Goal: Answer question/provide support: Share knowledge or assist other users

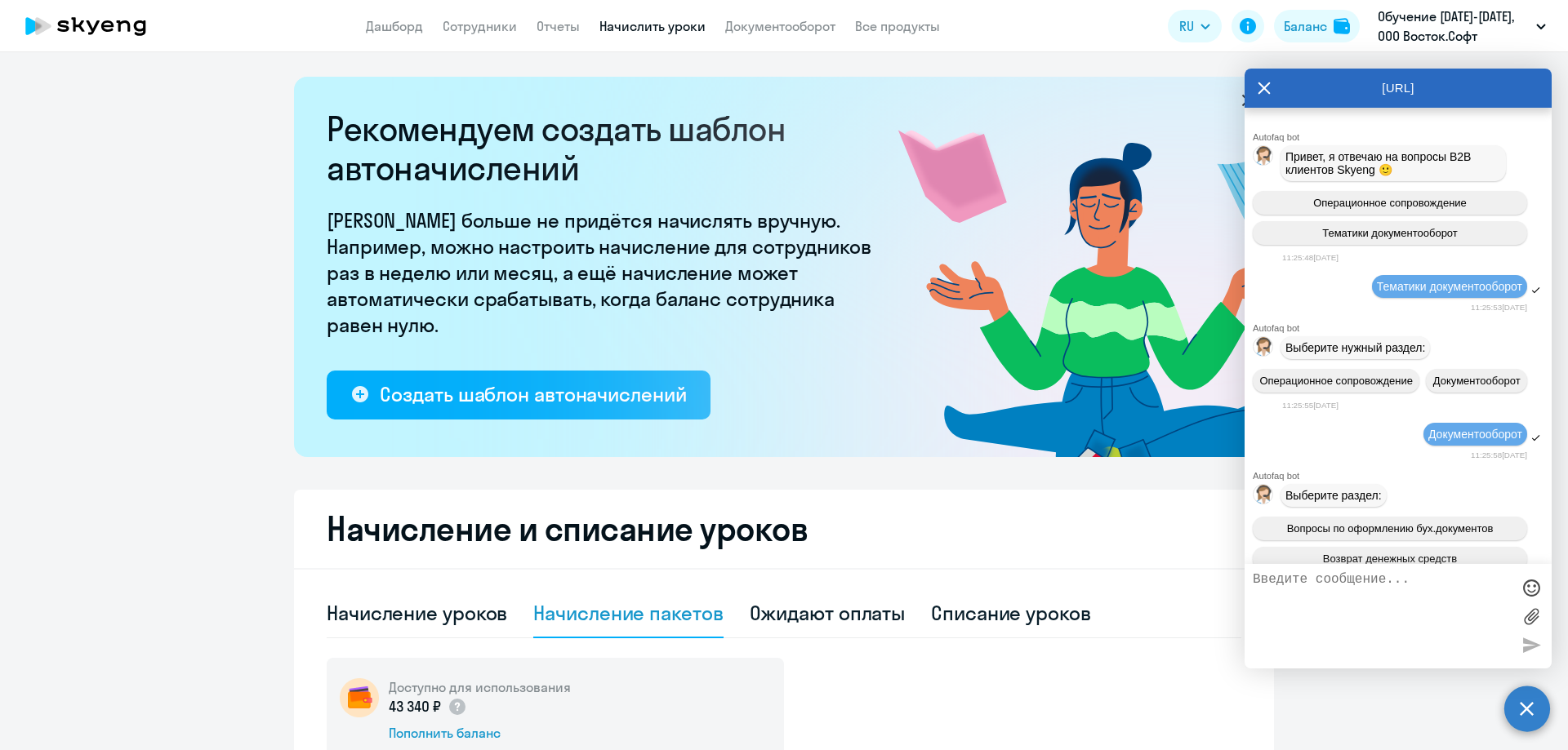
select select "10"
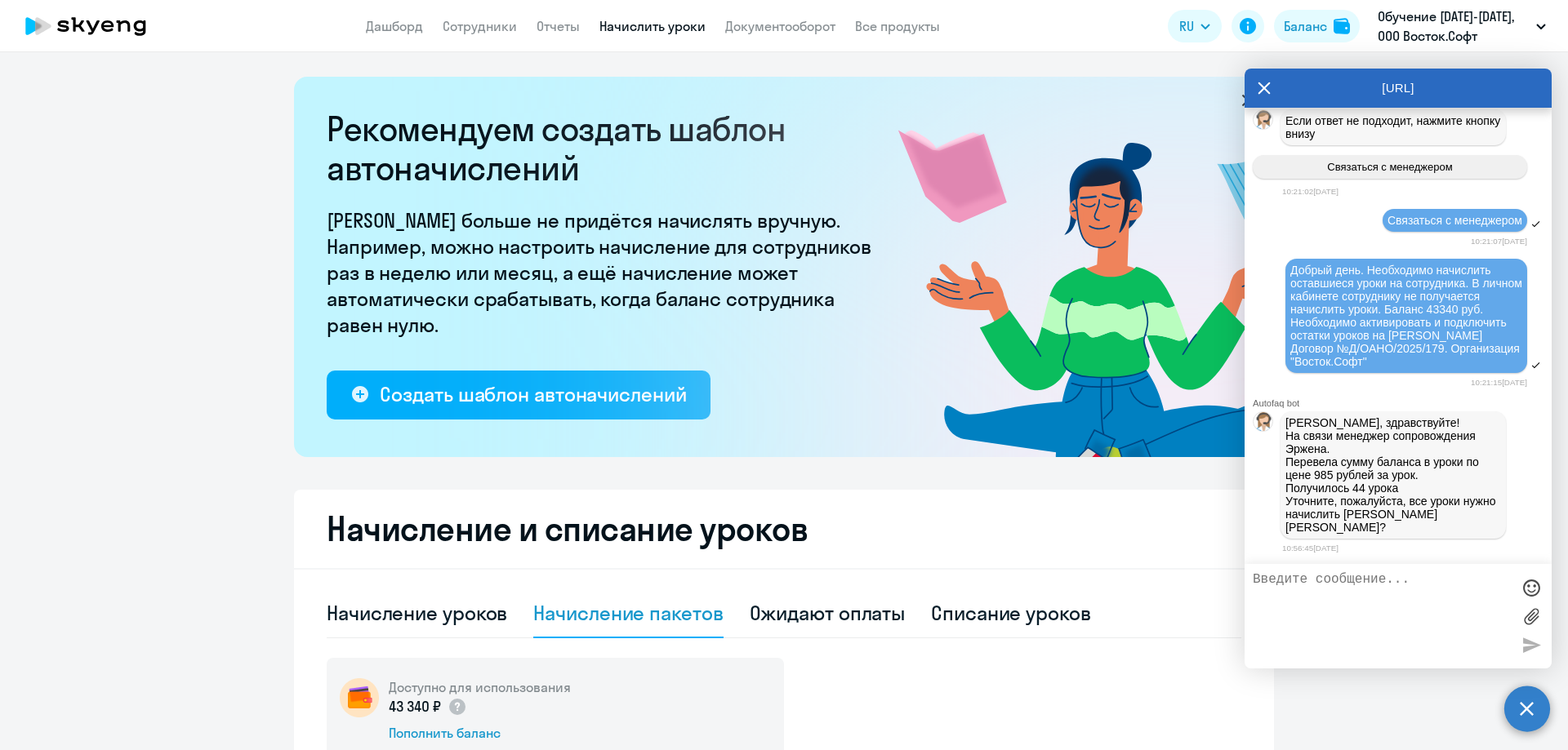
click at [1315, 578] on textarea at bounding box center [1381, 615] width 258 height 88
type textarea "все на данную сумму"
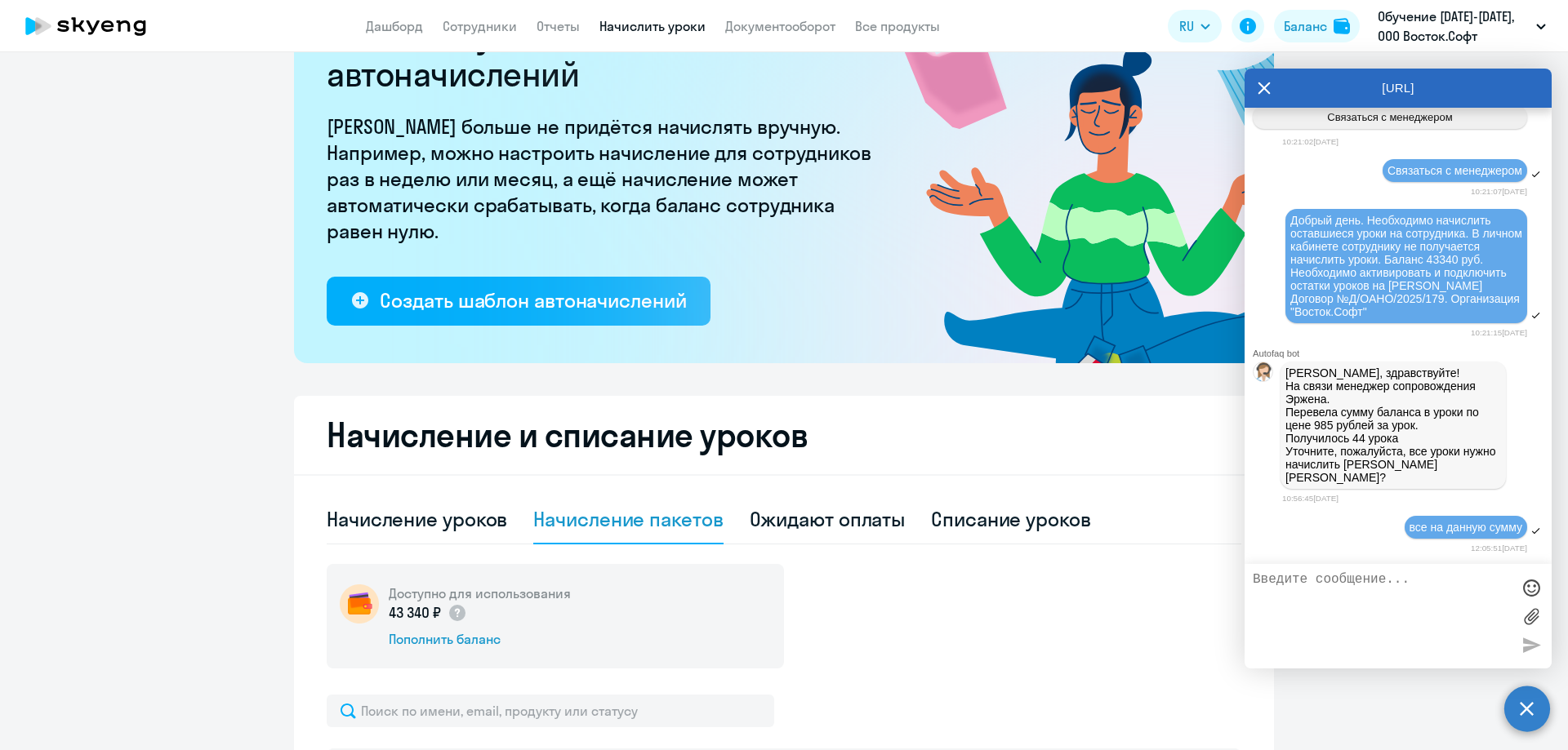
scroll to position [326, 0]
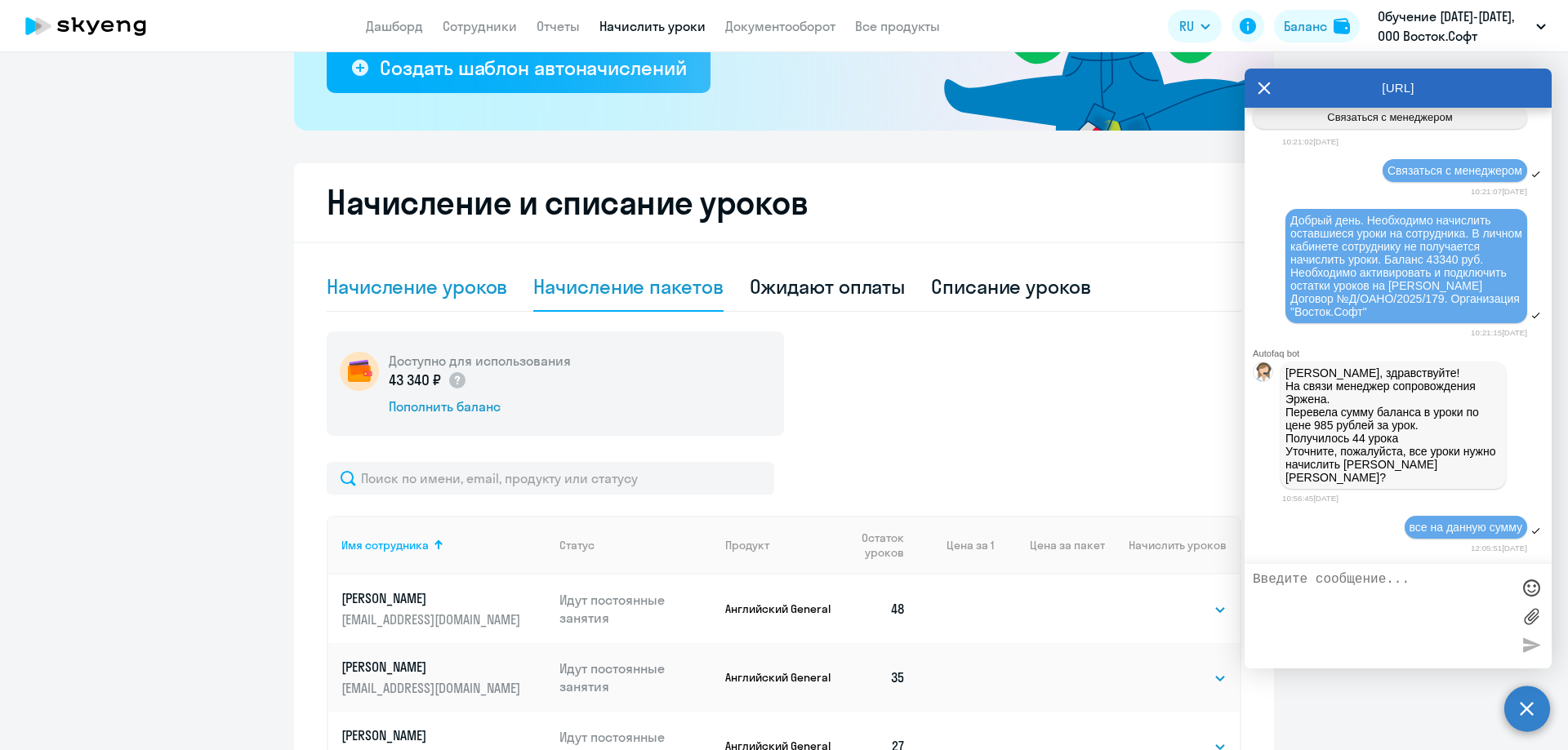
click at [393, 277] on div "Начисление уроков" at bounding box center [416, 286] width 180 height 26
select select "10"
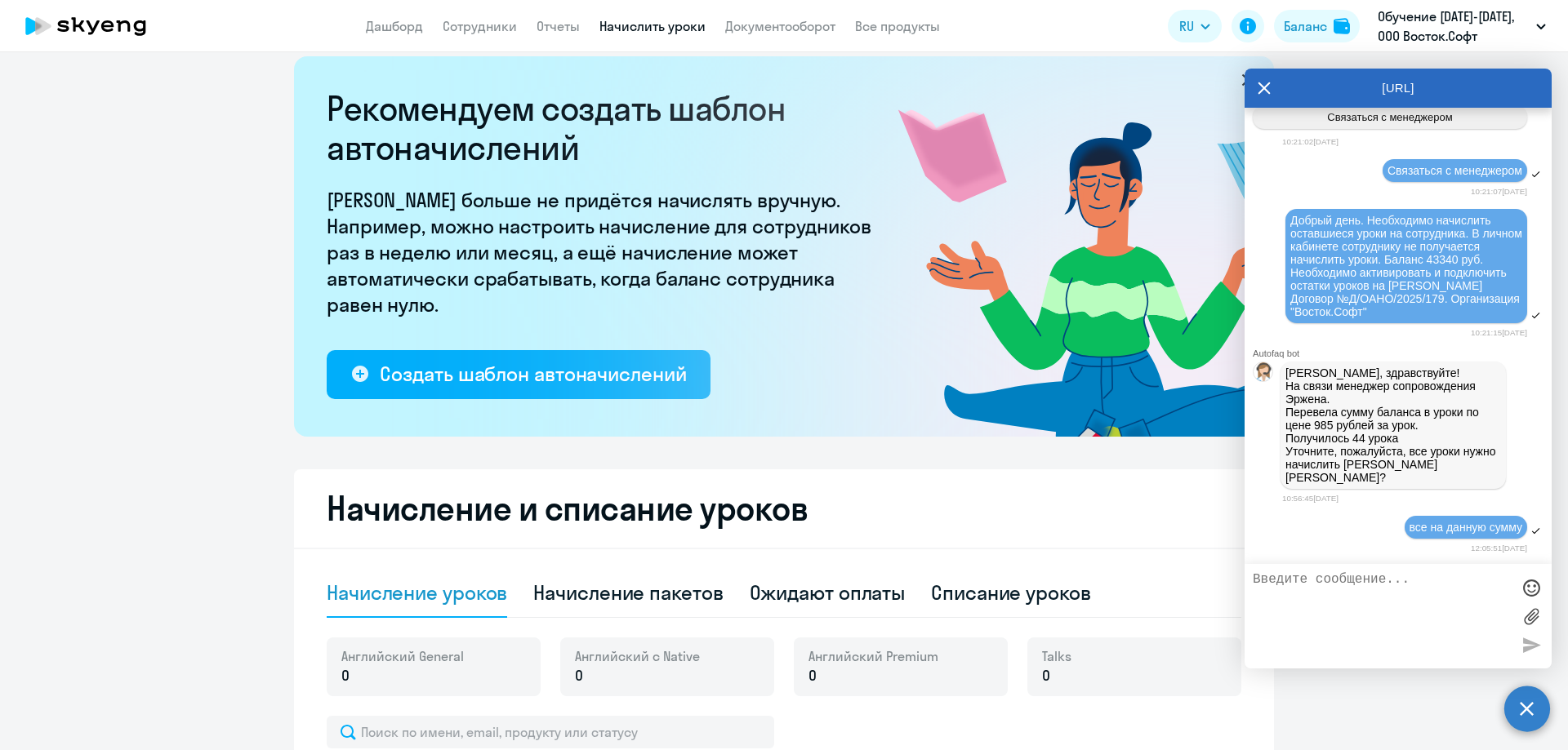
scroll to position [0, 0]
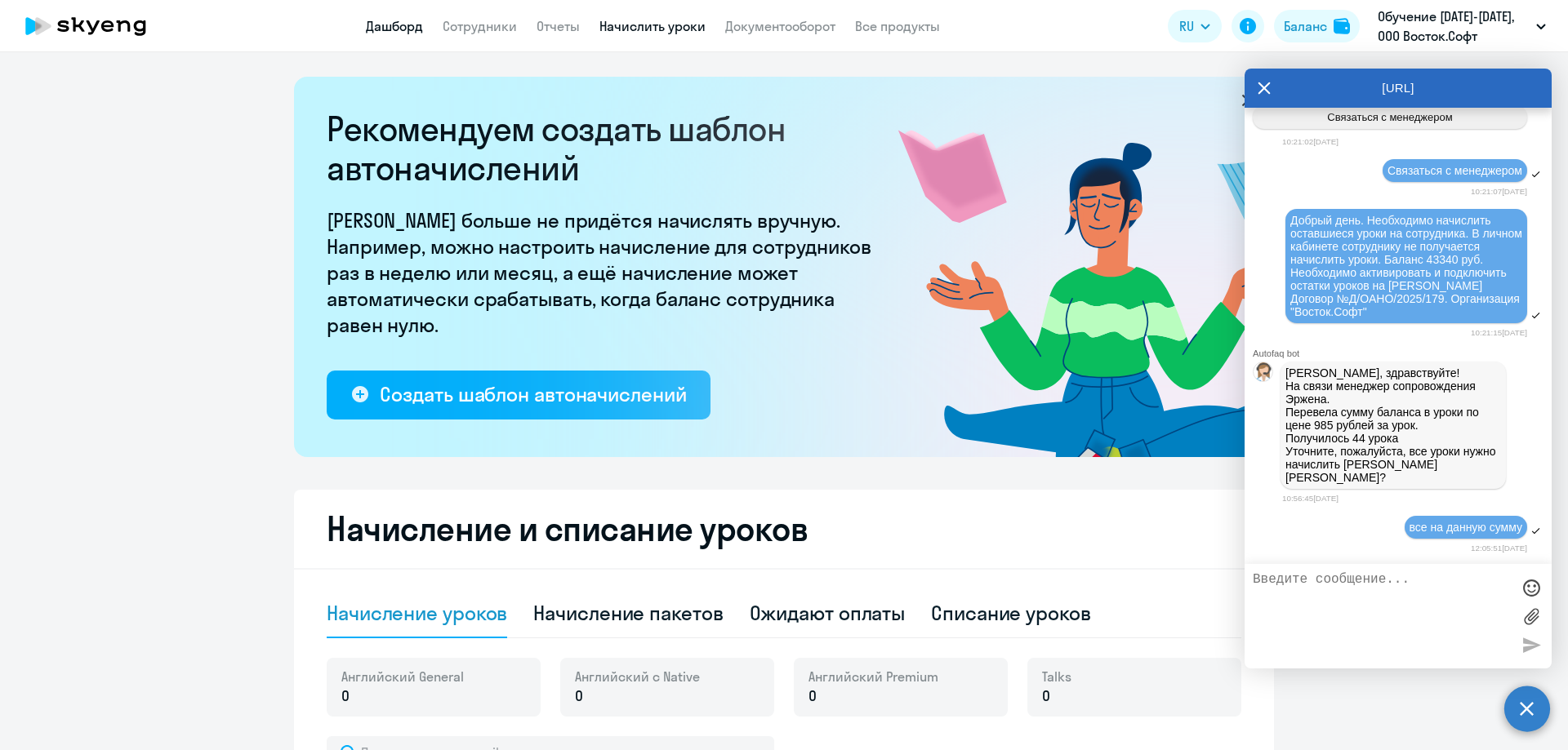
click at [392, 25] on link "Дашборд" at bounding box center [394, 26] width 57 height 16
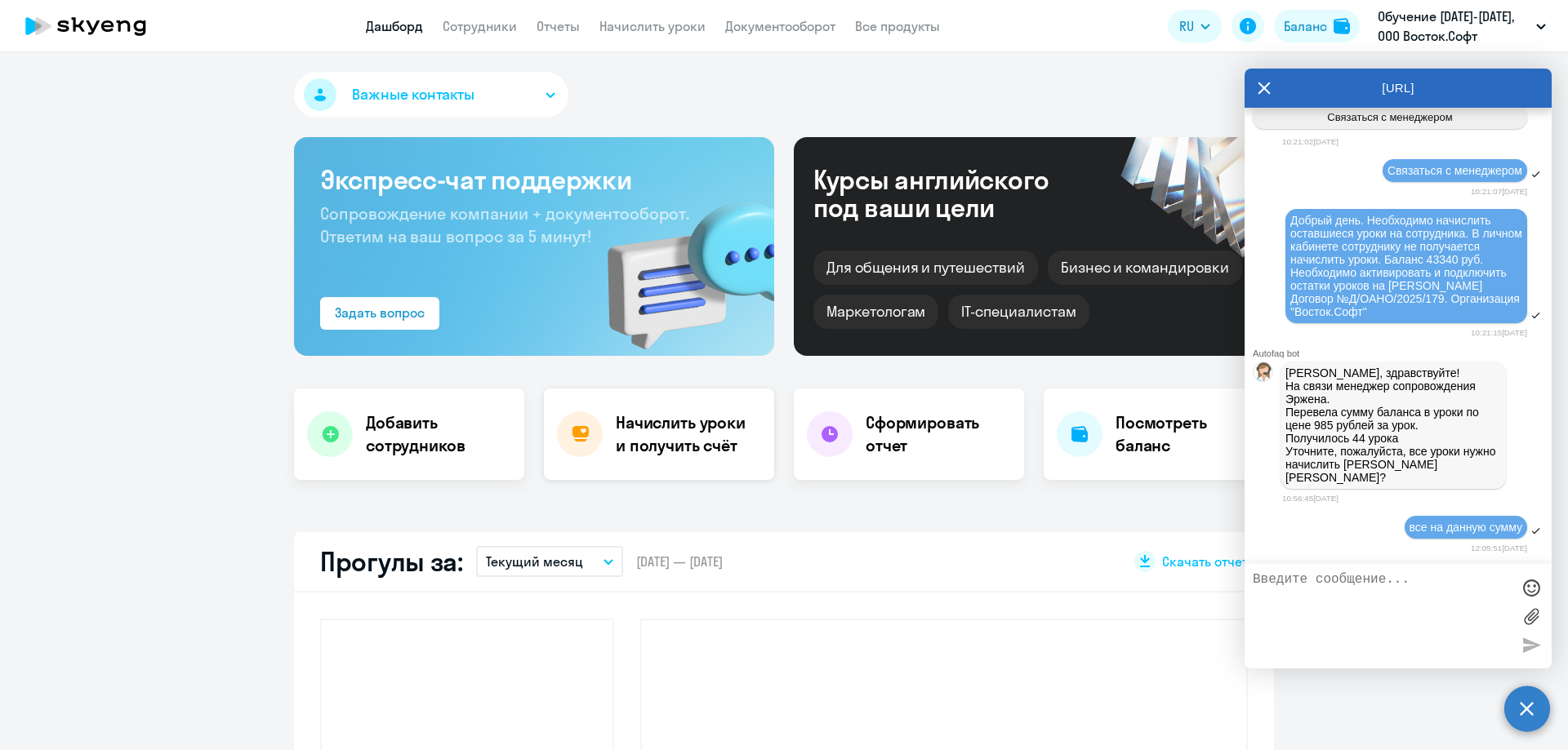
select select "30"
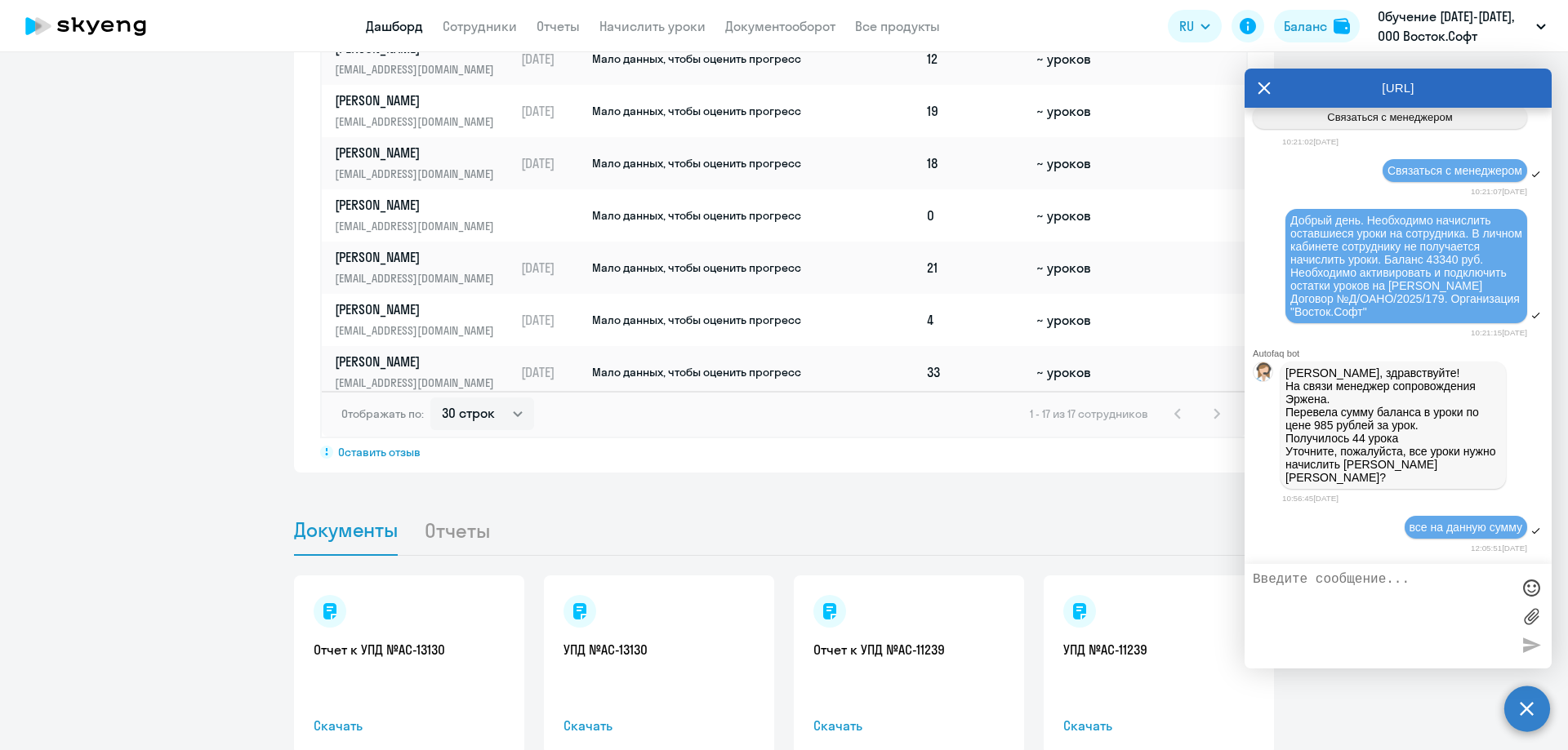
scroll to position [550, 0]
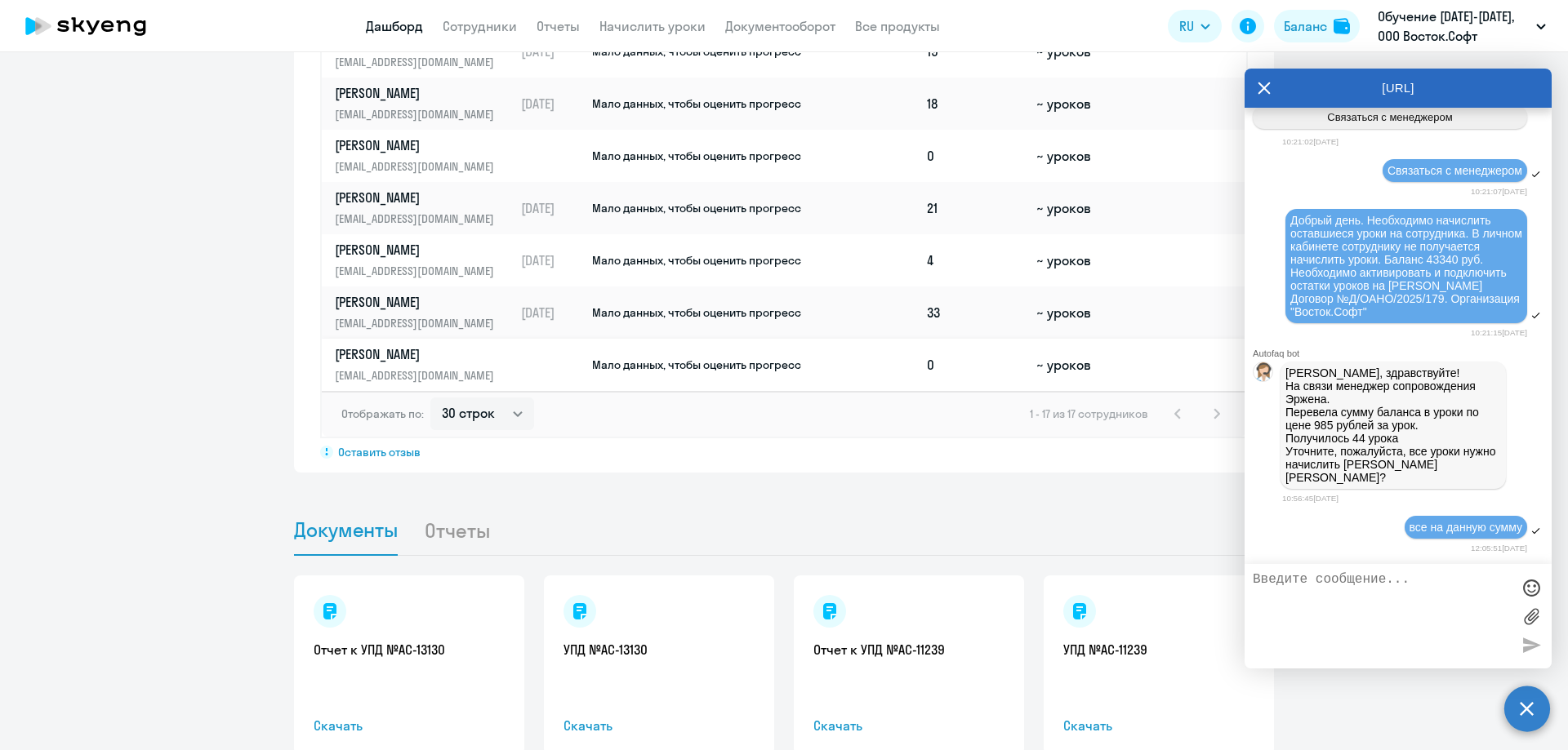
click at [403, 352] on p "[PERSON_NAME]" at bounding box center [419, 354] width 168 height 18
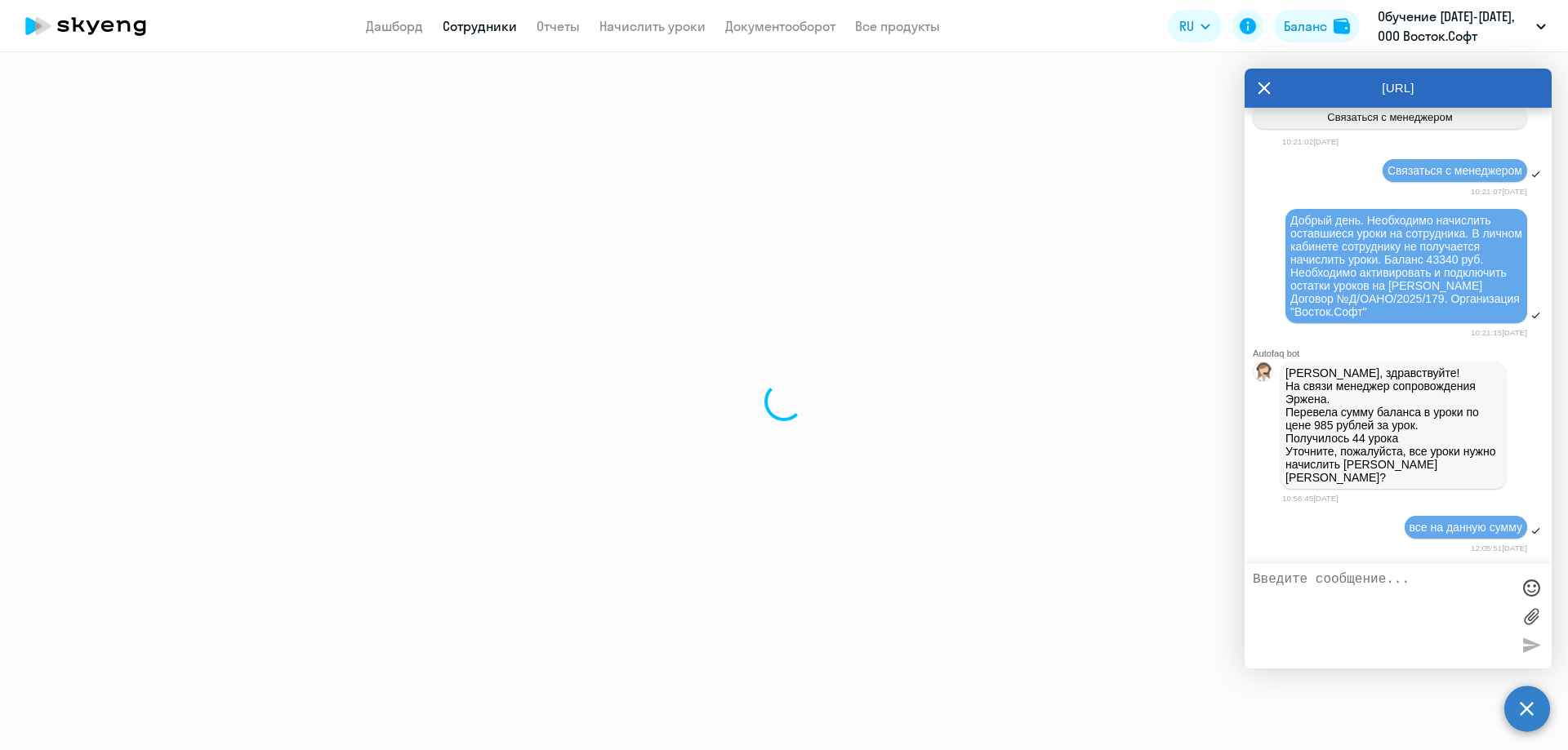
select select "english"
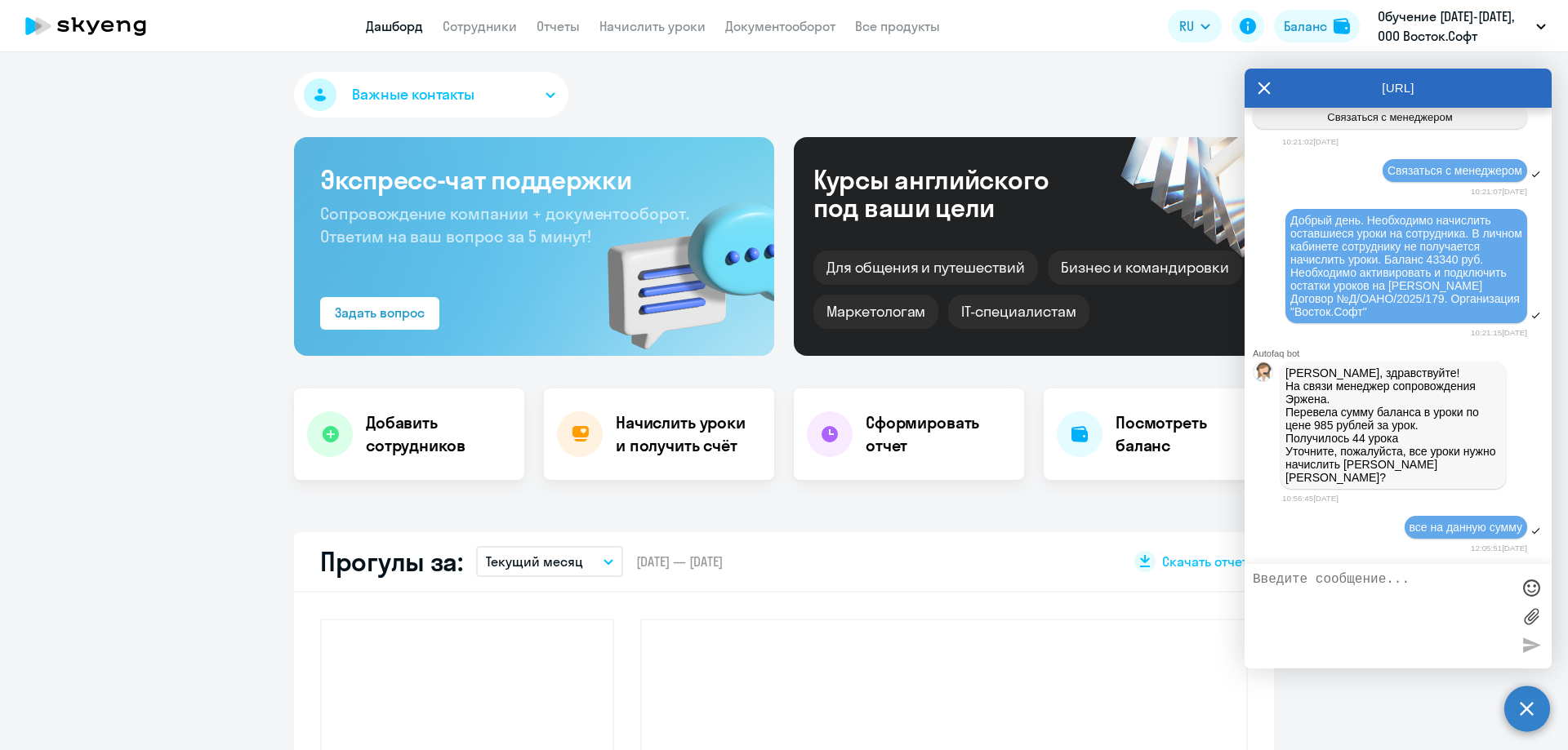
select select "30"
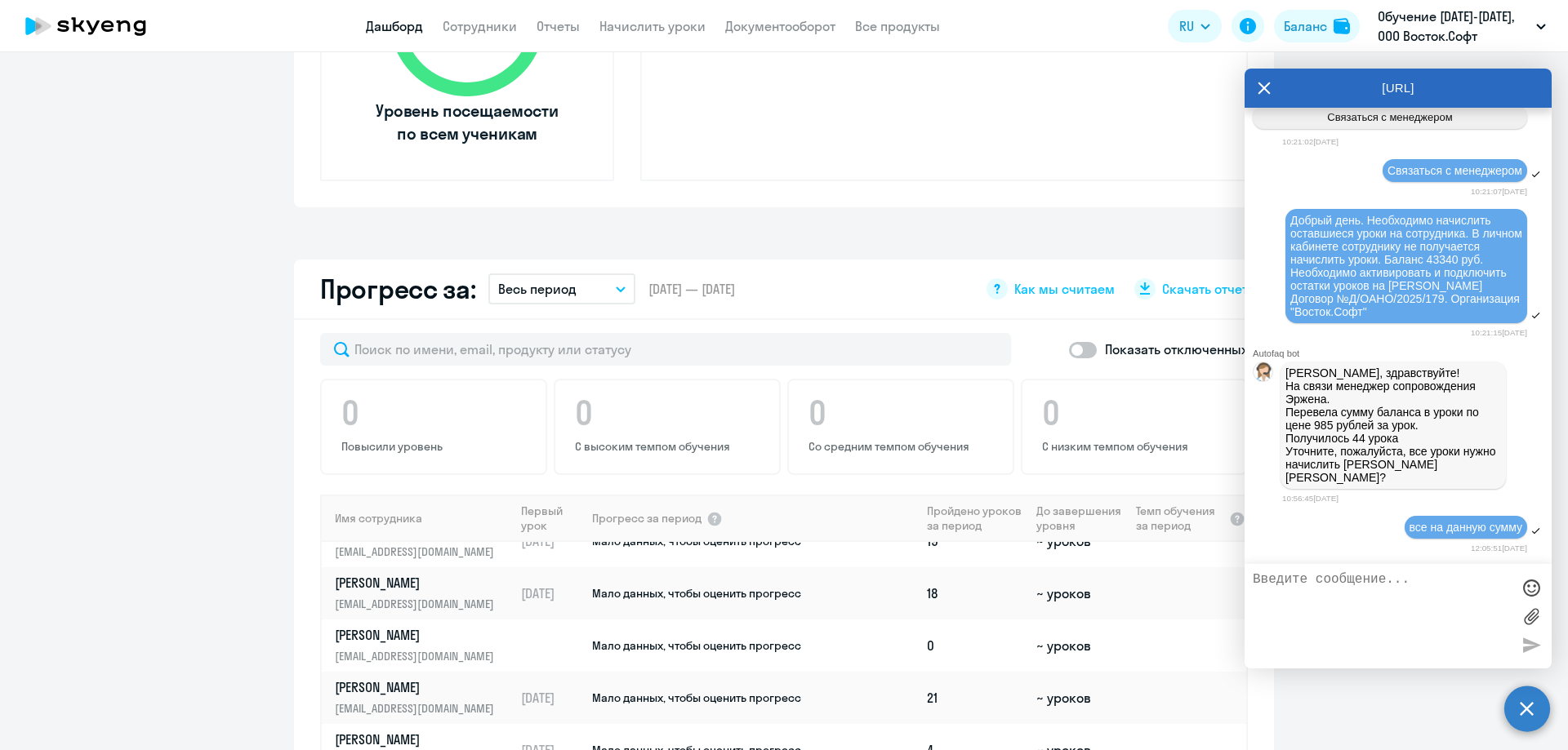
scroll to position [1062, 0]
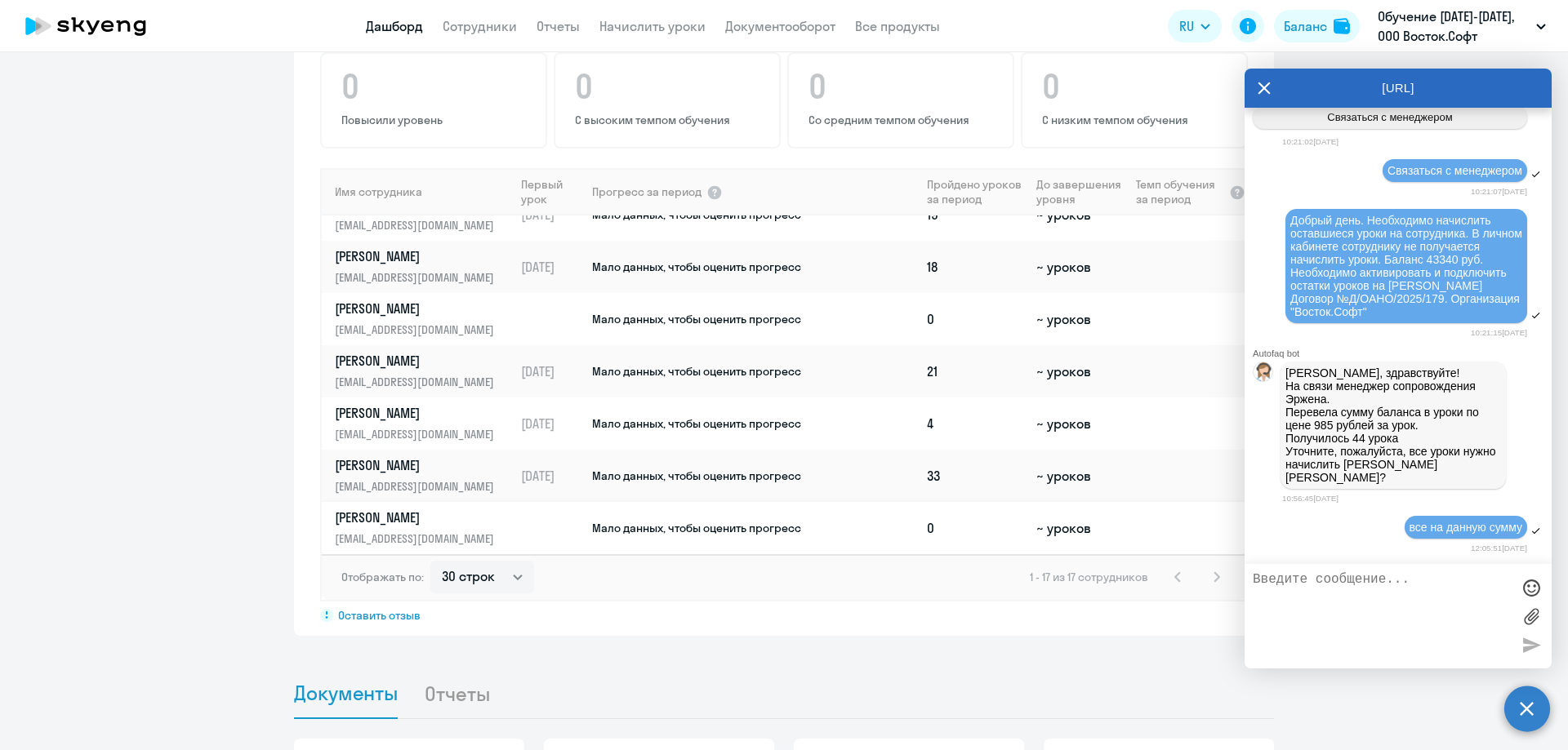
click at [378, 520] on p "[PERSON_NAME]" at bounding box center [419, 518] width 168 height 18
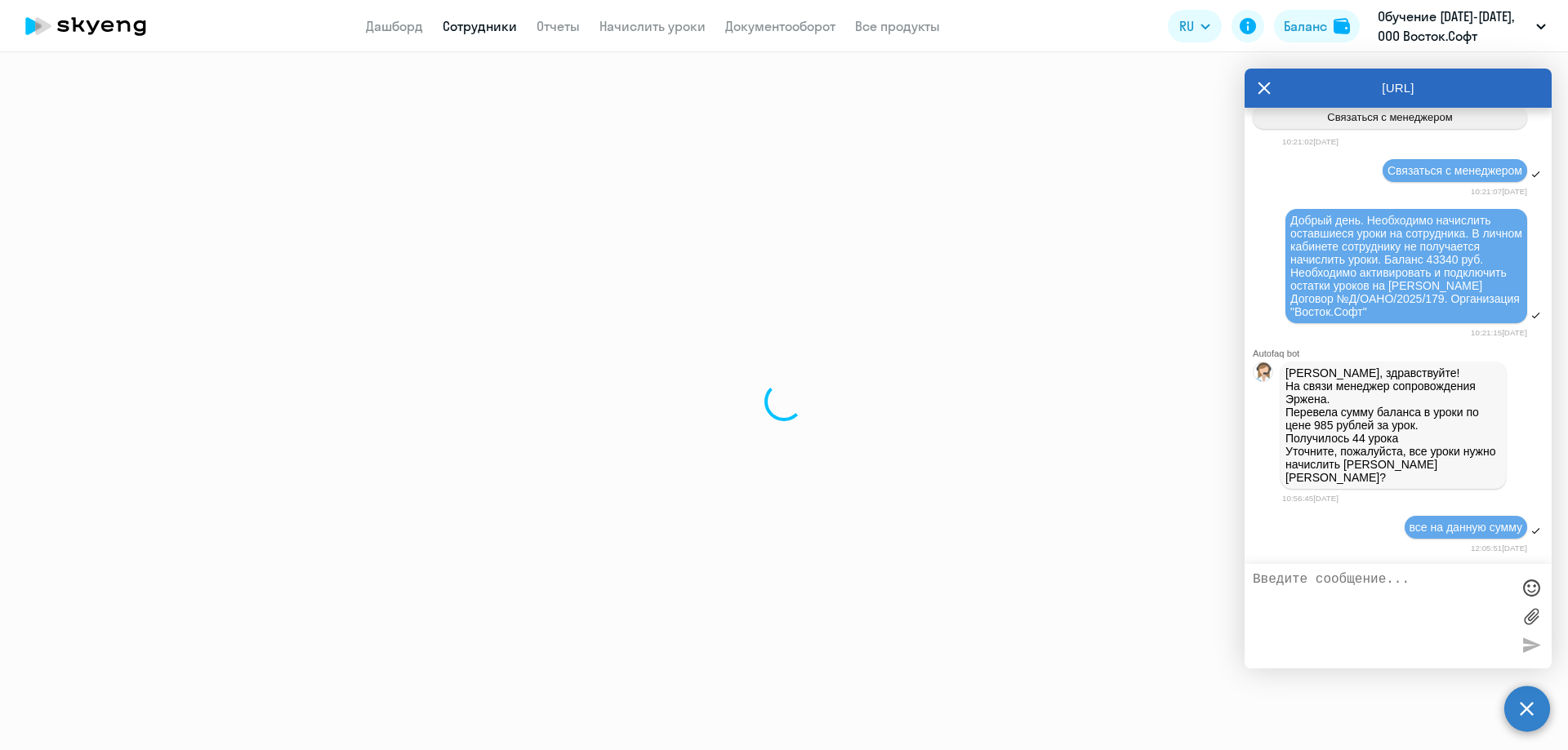
select select "english"
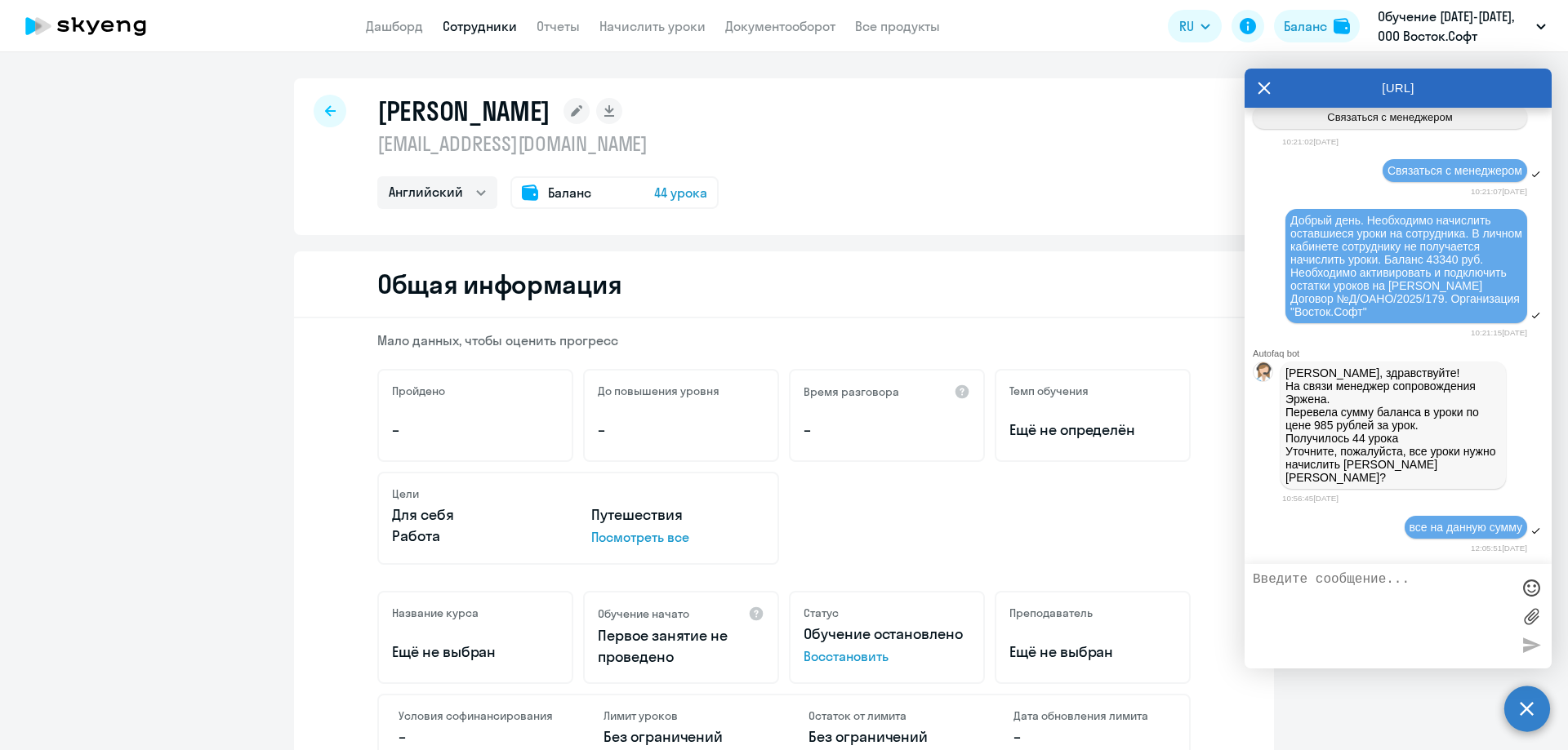
click at [1331, 583] on textarea at bounding box center [1381, 615] width 258 height 88
type textarea "также необходимо направить [PERSON_NAME] письмо с ссылкой на ЛК"
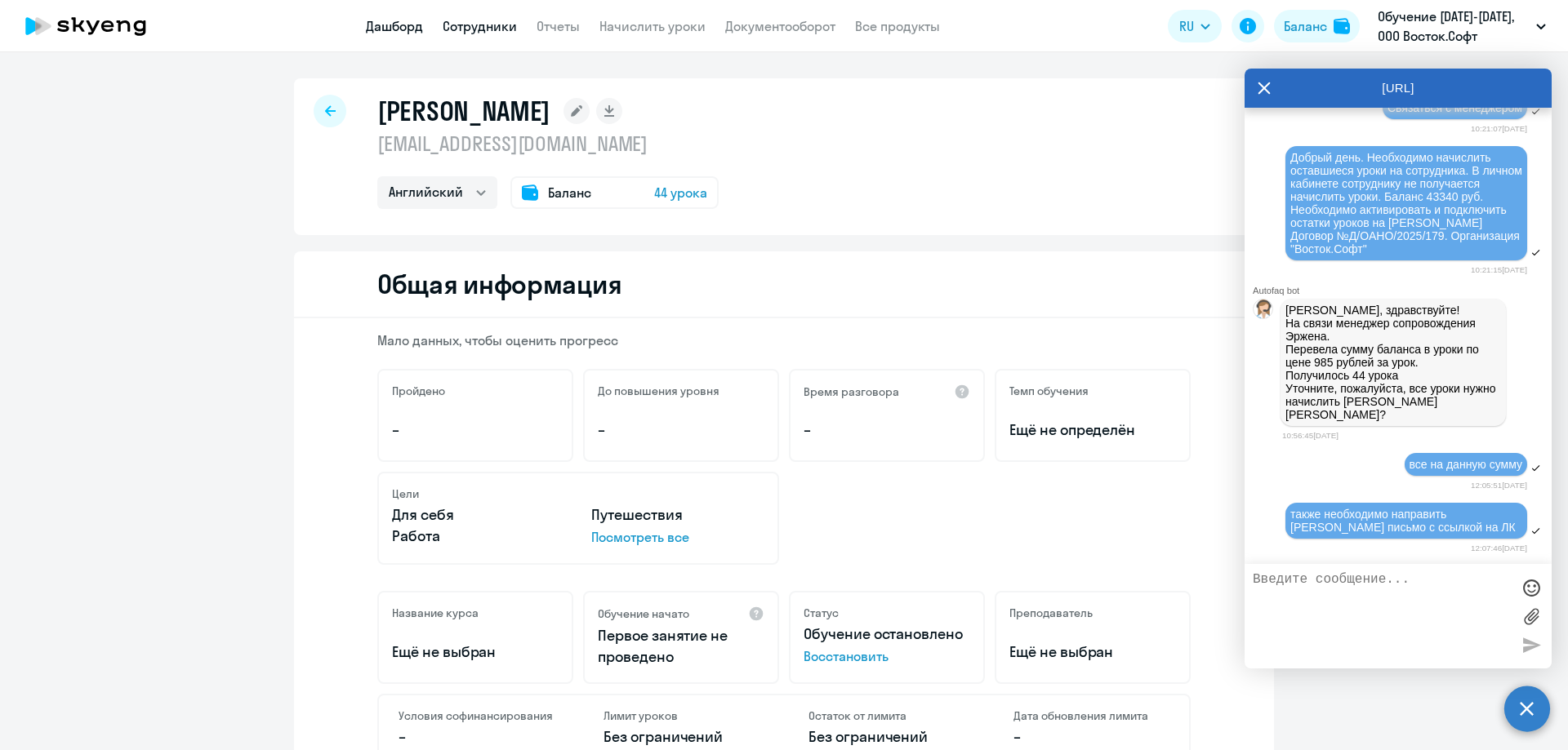
click at [419, 22] on link "Дашборд" at bounding box center [394, 26] width 57 height 16
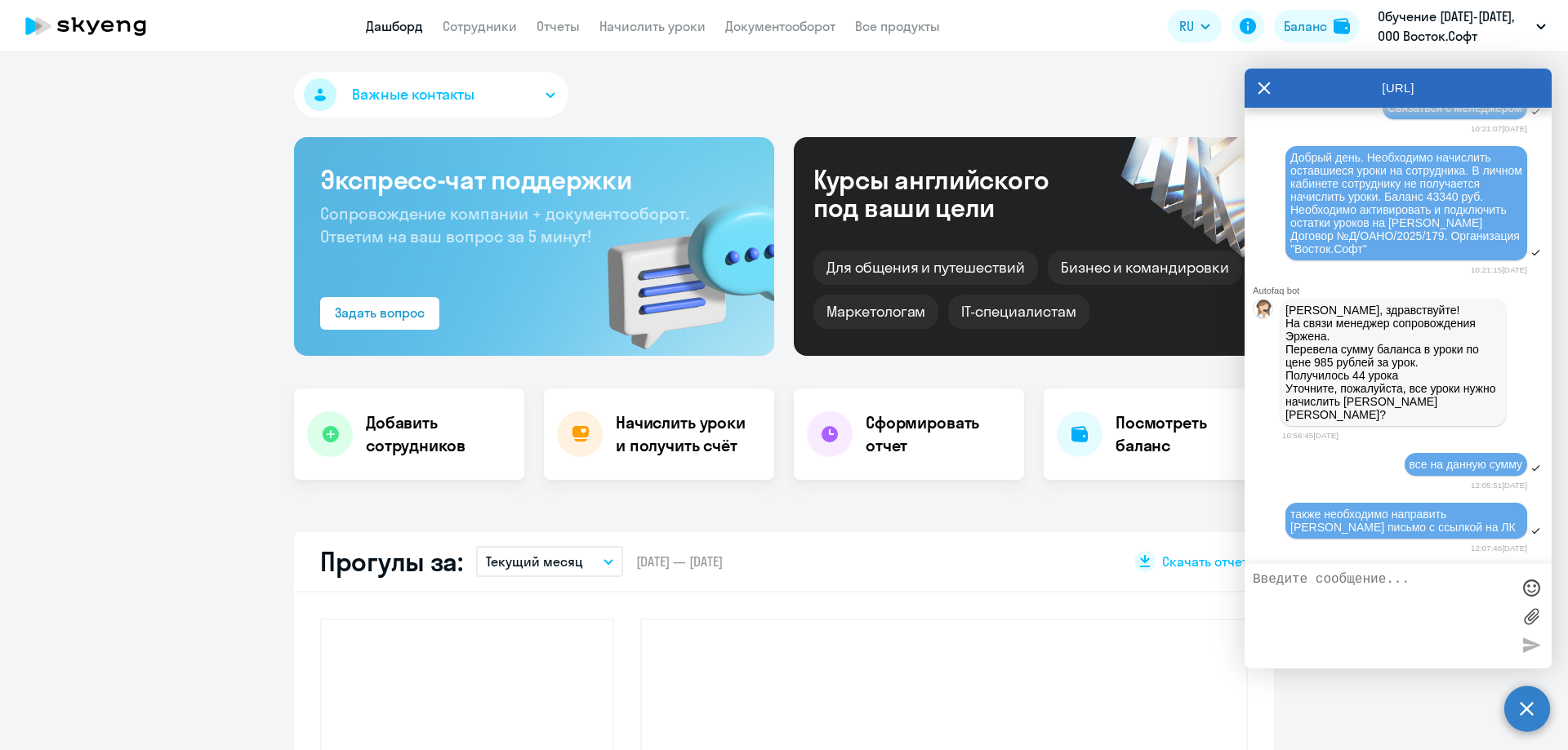
select select "30"
